Goal: Communication & Community: Answer question/provide support

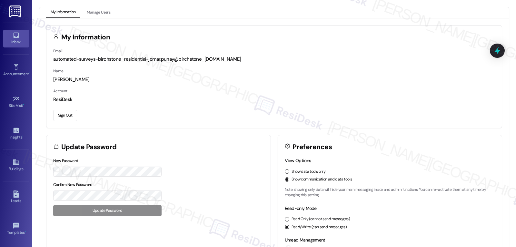
click at [13, 33] on icon at bounding box center [16, 35] width 7 height 7
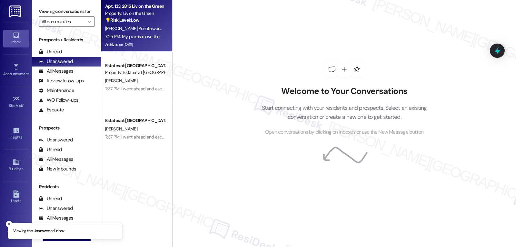
click at [135, 23] on div "💡 Risk Level: Low The resident is inquiring about viewing a larger apartment on…" at bounding box center [135, 20] width 60 height 7
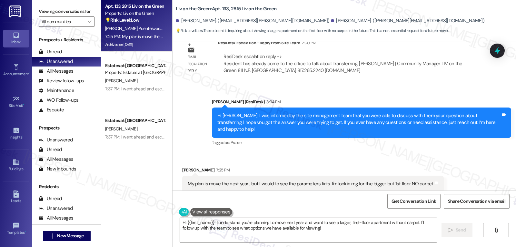
scroll to position [4912, 0]
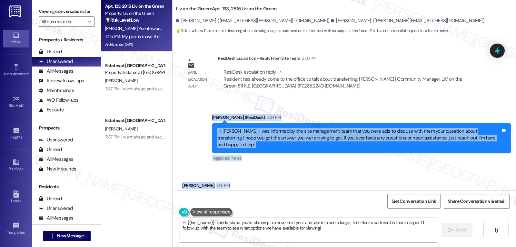
drag, startPoint x: 205, startPoint y: 102, endPoint x: 441, endPoint y: 180, distance: 248.9
click at [441, 180] on div "WO Opened request: The sink is... [DATE] 11:35 AM Status : Completed Show detai…" at bounding box center [343, 116] width 343 height 148
copy div "[PERSON_NAME] (ResiDesk) 3:34 PM Hi [PERSON_NAME]! I was informed by the site m…"
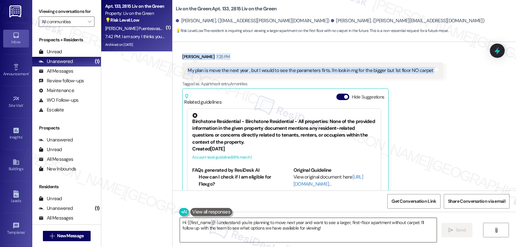
scroll to position [5085, 0]
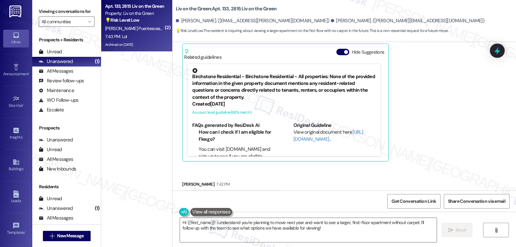
click at [278, 198] on div "Get Conversation Link Share Conversation via email" at bounding box center [343, 200] width 343 height 21
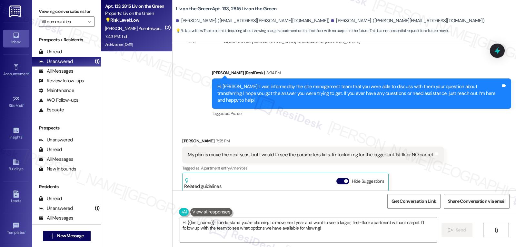
scroll to position [193, 0]
click at [339, 178] on button "Hide Suggestions" at bounding box center [342, 181] width 13 height 6
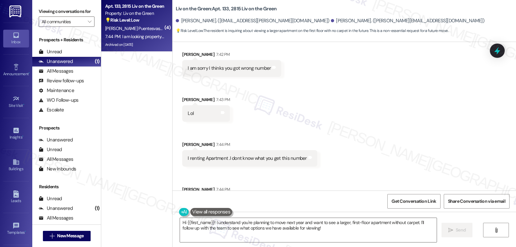
scroll to position [5121, 0]
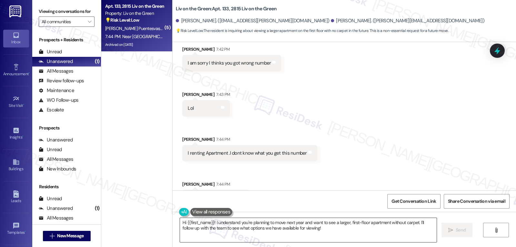
click at [248, 229] on textarea "Hi {{first_name}}! I understand you're planning to move next year and want to s…" at bounding box center [308, 230] width 257 height 24
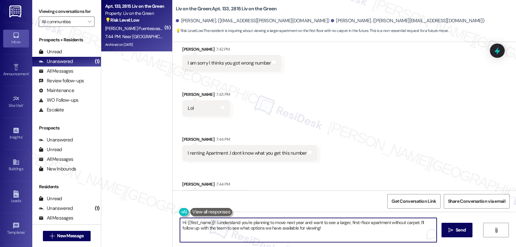
paste textarea "Thanks for sharing your plans, [PERSON_NAME]! I’ll let the team know you’re int…"
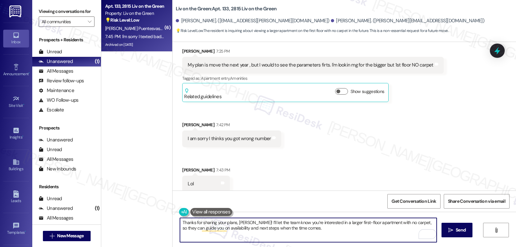
scroll to position [4973, 0]
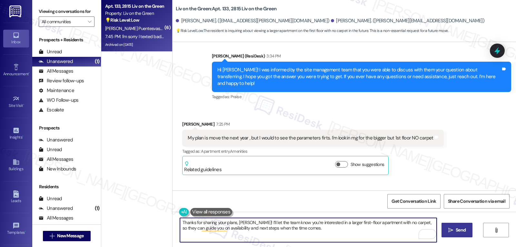
type textarea "Thanks for sharing your plans, [PERSON_NAME]! I’ll let the team know you’re int…"
click at [452, 235] on button " Send" at bounding box center [456, 229] width 31 height 15
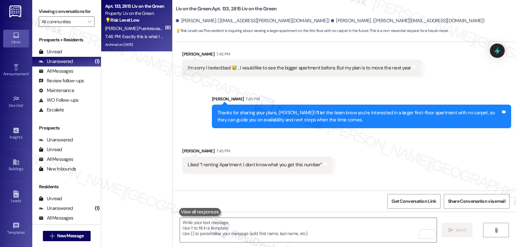
scroll to position [5353, 0]
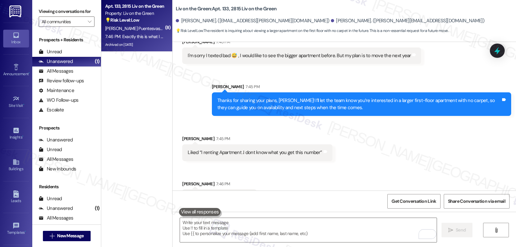
click at [210, 244] on div " Send " at bounding box center [343, 235] width 343 height 48
click at [214, 234] on textarea "To enrich screen reader interactions, please activate Accessibility in Grammarl…" at bounding box center [308, 230] width 257 height 24
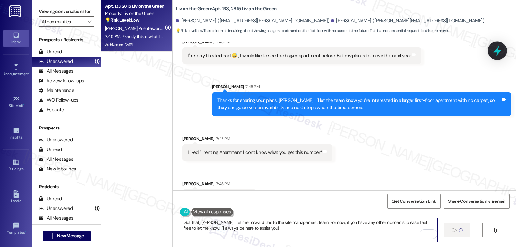
type textarea "Got that, [PERSON_NAME]! Let me forward this to the site management team. For n…"
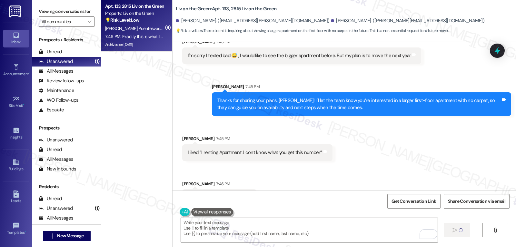
drag, startPoint x: 501, startPoint y: 52, endPoint x: 376, endPoint y: 82, distance: 128.7
click at [501, 52] on icon at bounding box center [497, 50] width 8 height 8
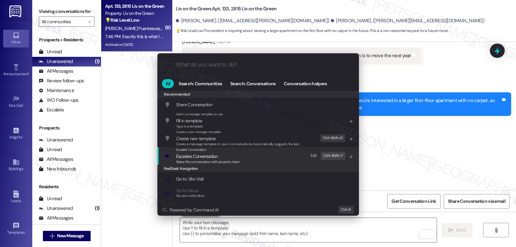
scroll to position [5353, 0]
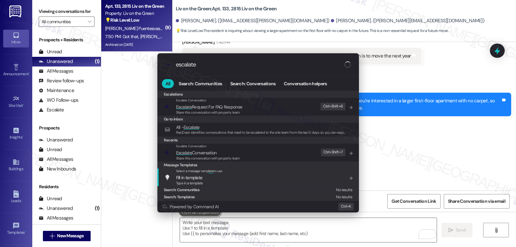
type input "escalate"
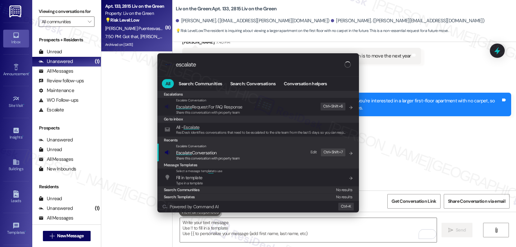
click at [216, 157] on span "Share this conversation with property team" at bounding box center [208, 158] width 64 height 5
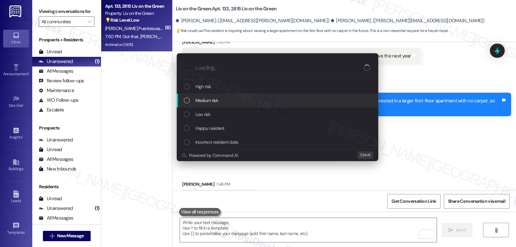
click at [235, 101] on div "Medium risk" at bounding box center [278, 100] width 189 height 7
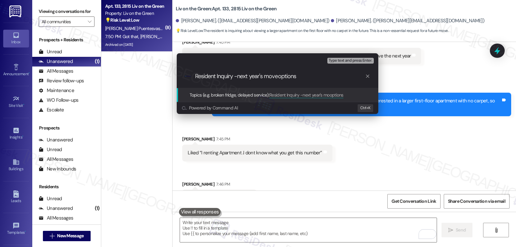
type input "Resident Inquiry -next year's move options"
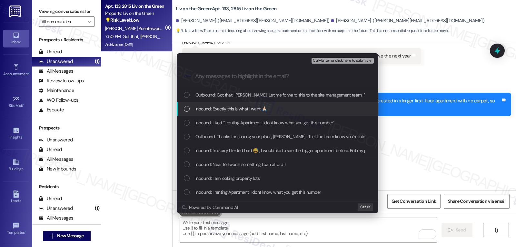
click at [197, 105] on span "Inbound: Exactly this is what I want 🙏🏻" at bounding box center [230, 108] width 71 height 7
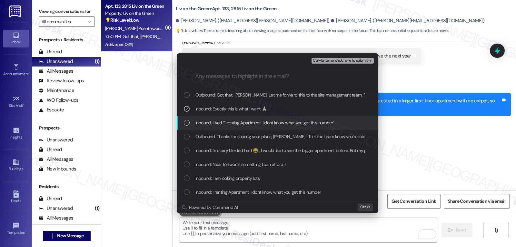
click at [185, 120] on div "List of options" at bounding box center [187, 123] width 6 height 6
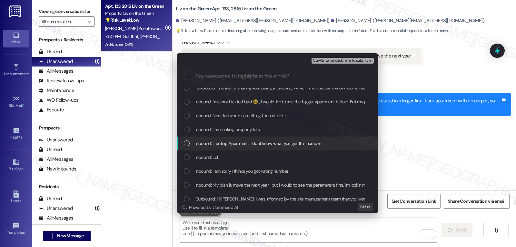
scroll to position [64, 0]
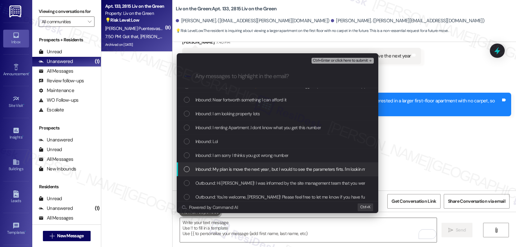
click at [189, 170] on div "List of options" at bounding box center [187, 169] width 6 height 6
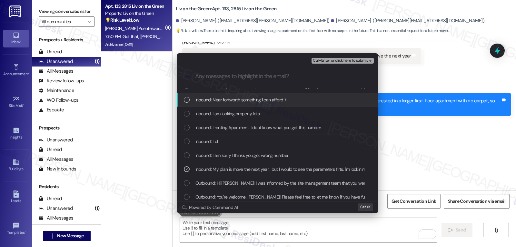
click at [347, 59] on span "Ctrl+Enter or click here to submit" at bounding box center [340, 60] width 55 height 5
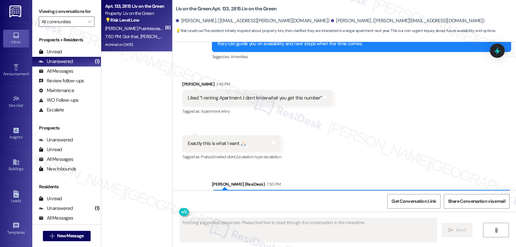
scroll to position [5416, 0]
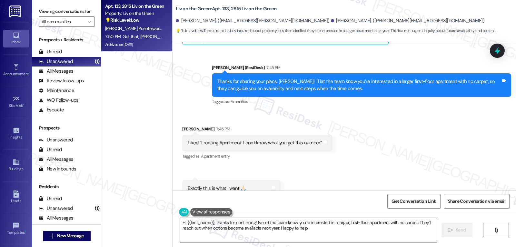
type textarea "Hi {{first_name}}, thanks for confirming! I've let the team know you're interes…"
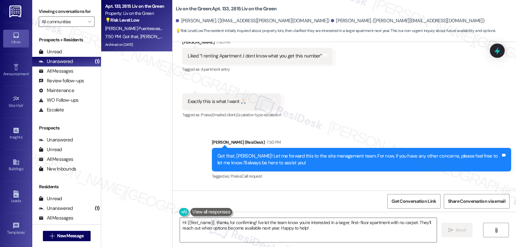
scroll to position [5529, 0]
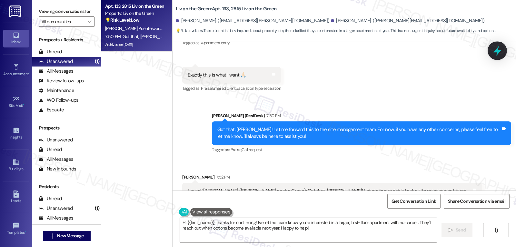
click at [493, 53] on icon at bounding box center [496, 50] width 11 height 11
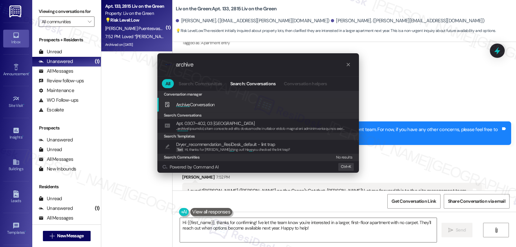
type input "archive"
click at [233, 108] on div "Archive Conversation Add shortcut" at bounding box center [258, 104] width 189 height 7
